Goal: Information Seeking & Learning: Learn about a topic

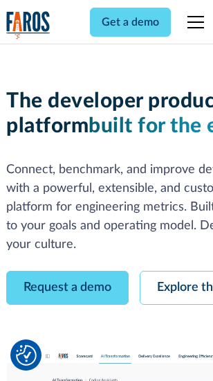
scroll to position [78, 0]
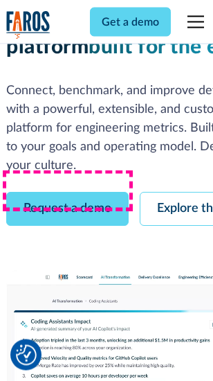
click at [68, 193] on link "Request a demo" at bounding box center [67, 210] width 123 height 34
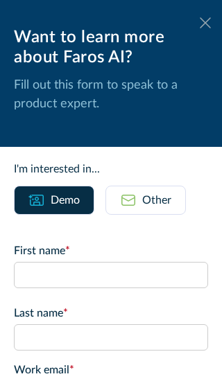
click at [200, 23] on icon at bounding box center [205, 22] width 11 height 10
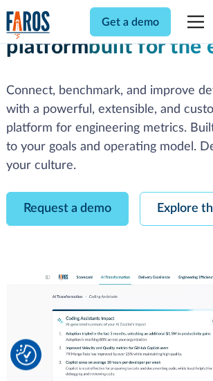
click at [181, 193] on link "Explore the platform" at bounding box center [214, 210] width 148 height 34
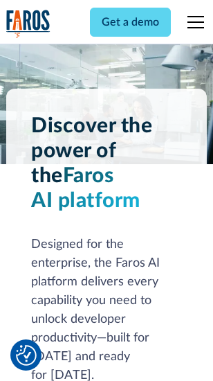
scroll to position [10557, 0]
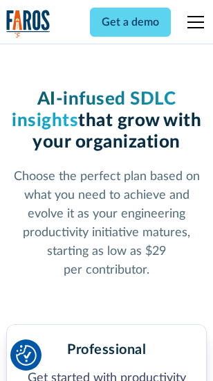
scroll to position [2197, 0]
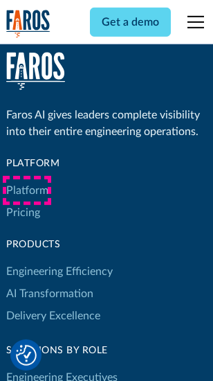
click at [27, 191] on link "Platform" at bounding box center [27, 190] width 42 height 22
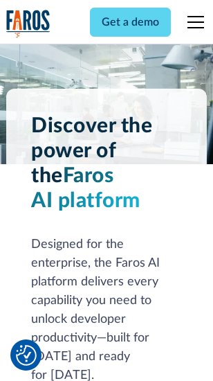
scroll to position [11001, 0]
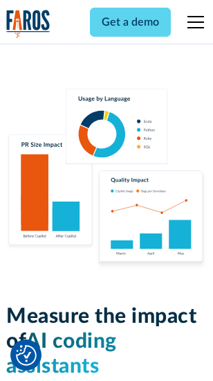
scroll to position [8652, 0]
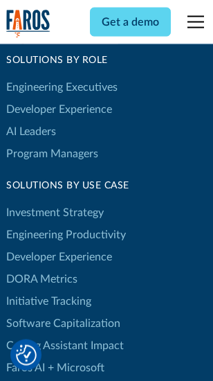
click at [42, 268] on link "DORA Metrics" at bounding box center [41, 279] width 71 height 22
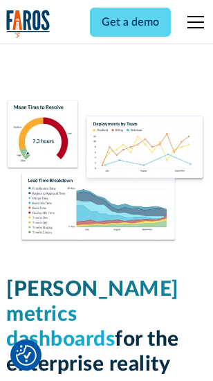
scroll to position [6135, 0]
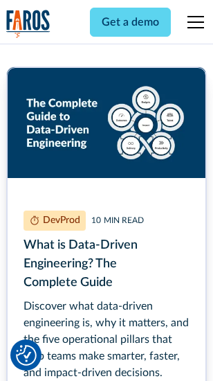
scroll to position [6296, 0]
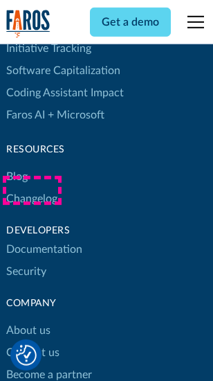
click at [32, 191] on link "Changelog" at bounding box center [31, 199] width 51 height 22
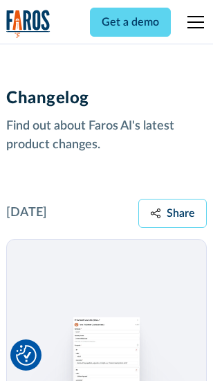
scroll to position [16993, 0]
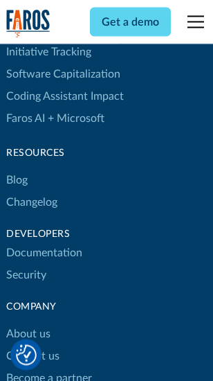
click at [28, 324] on link "About us" at bounding box center [28, 335] width 44 height 22
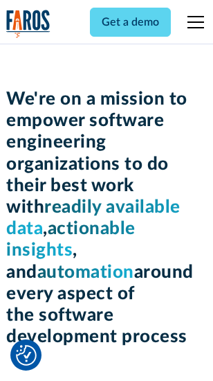
scroll to position [4793, 0]
